Goal: Information Seeking & Learning: Learn about a topic

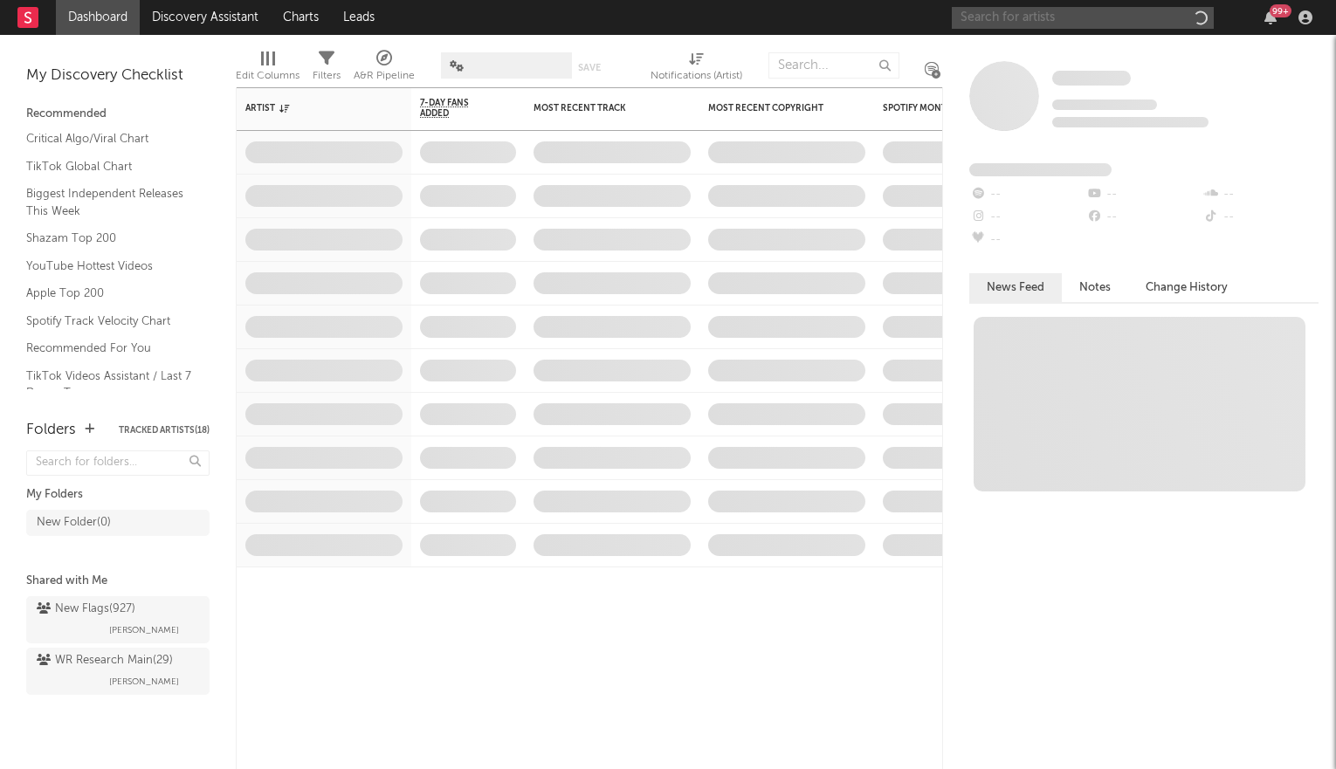
click at [1063, 23] on input "text" at bounding box center [1083, 18] width 262 height 22
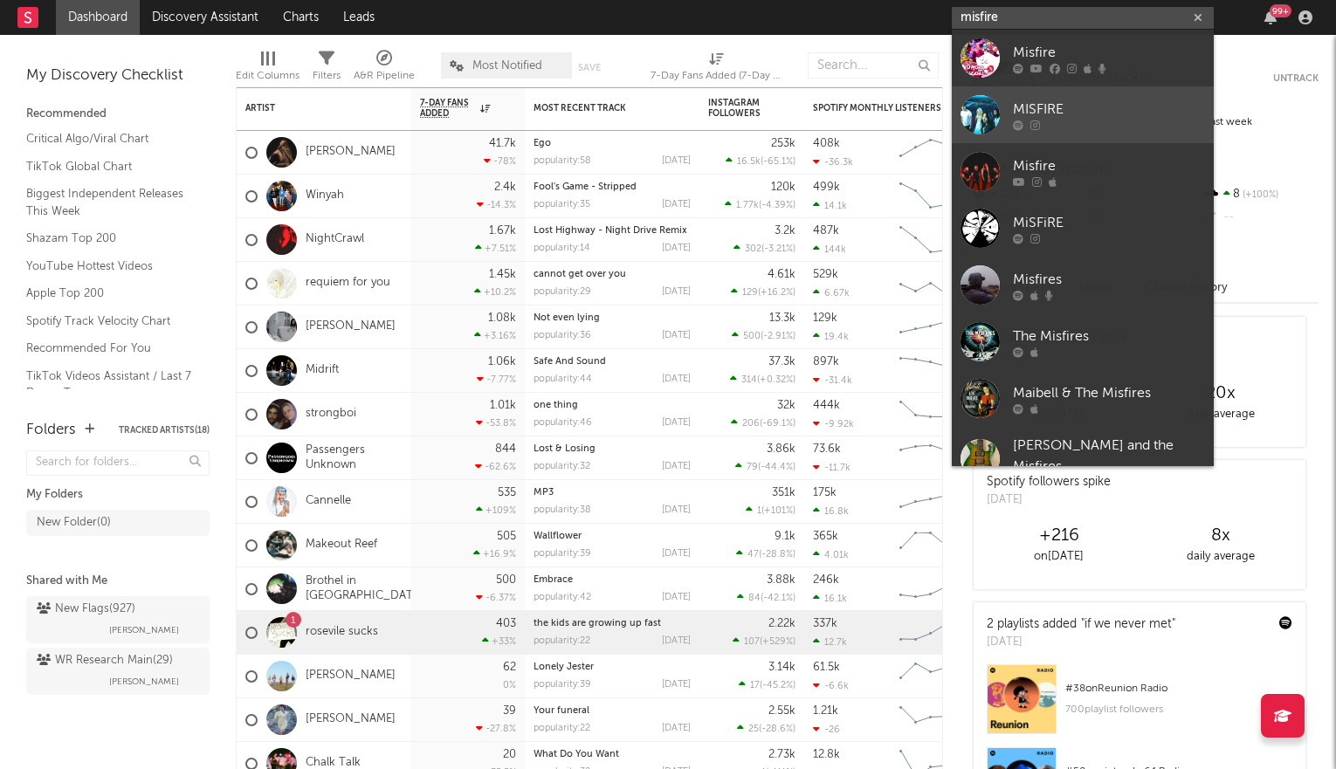
type input "misfire"
click at [1049, 106] on div "MISFIRE" at bounding box center [1109, 109] width 192 height 21
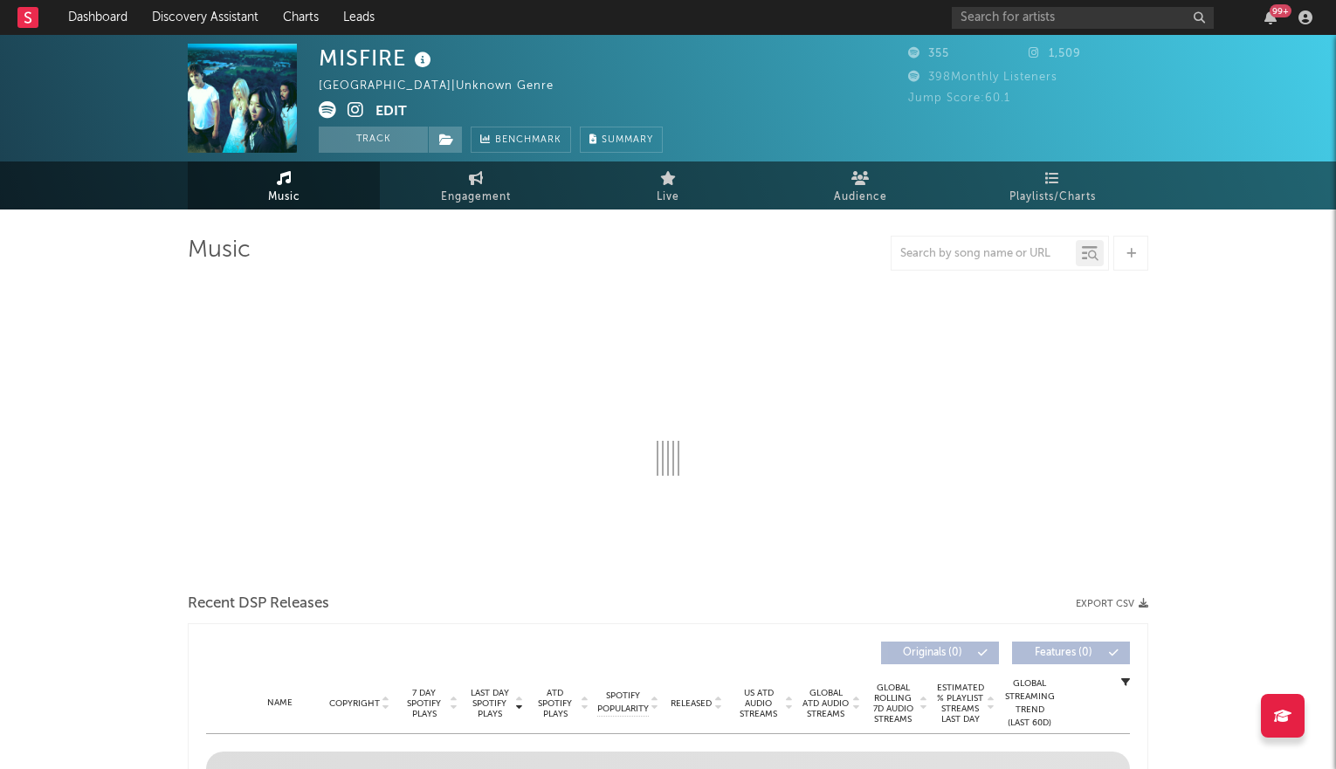
select select "1w"
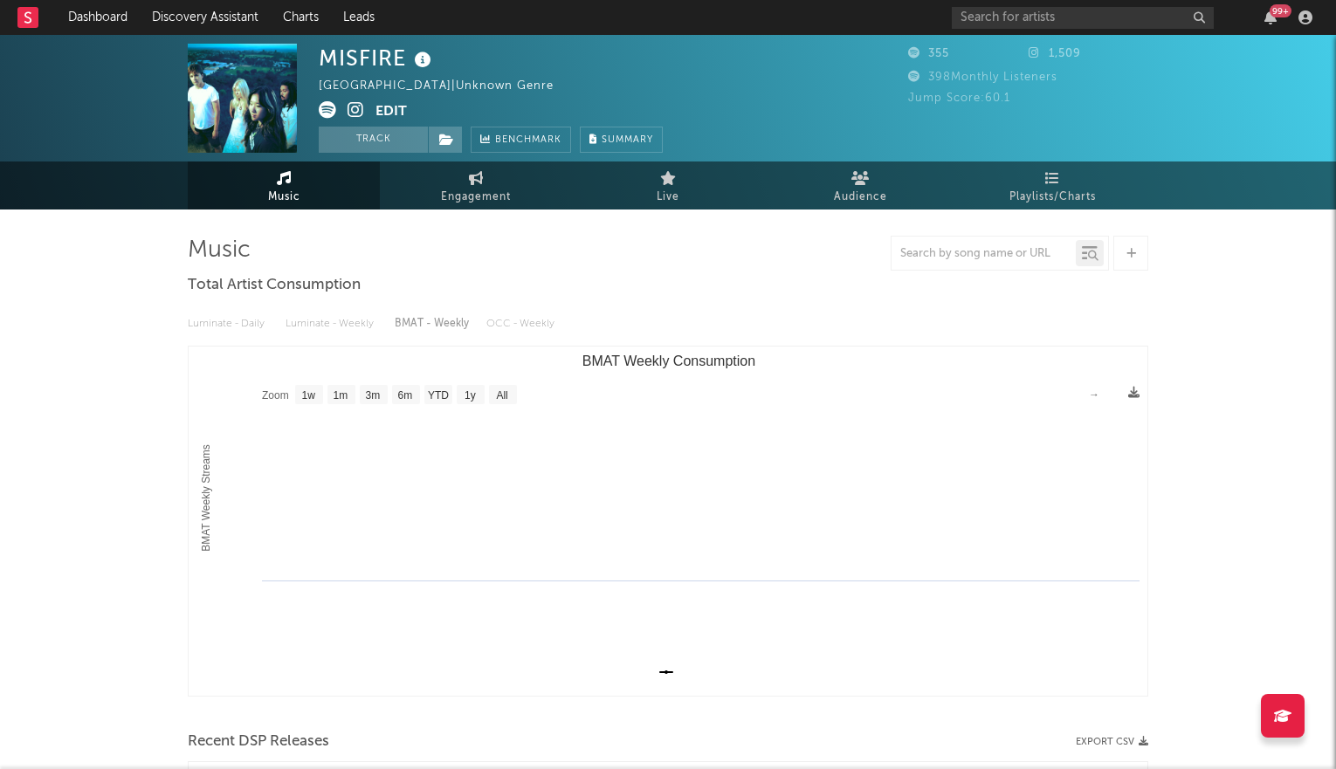
click at [354, 105] on icon at bounding box center [356, 109] width 17 height 17
click at [993, 15] on input "text" at bounding box center [1083, 18] width 262 height 22
type input "o"
type input "lolla blue"
